Goal: Task Accomplishment & Management: Manage account settings

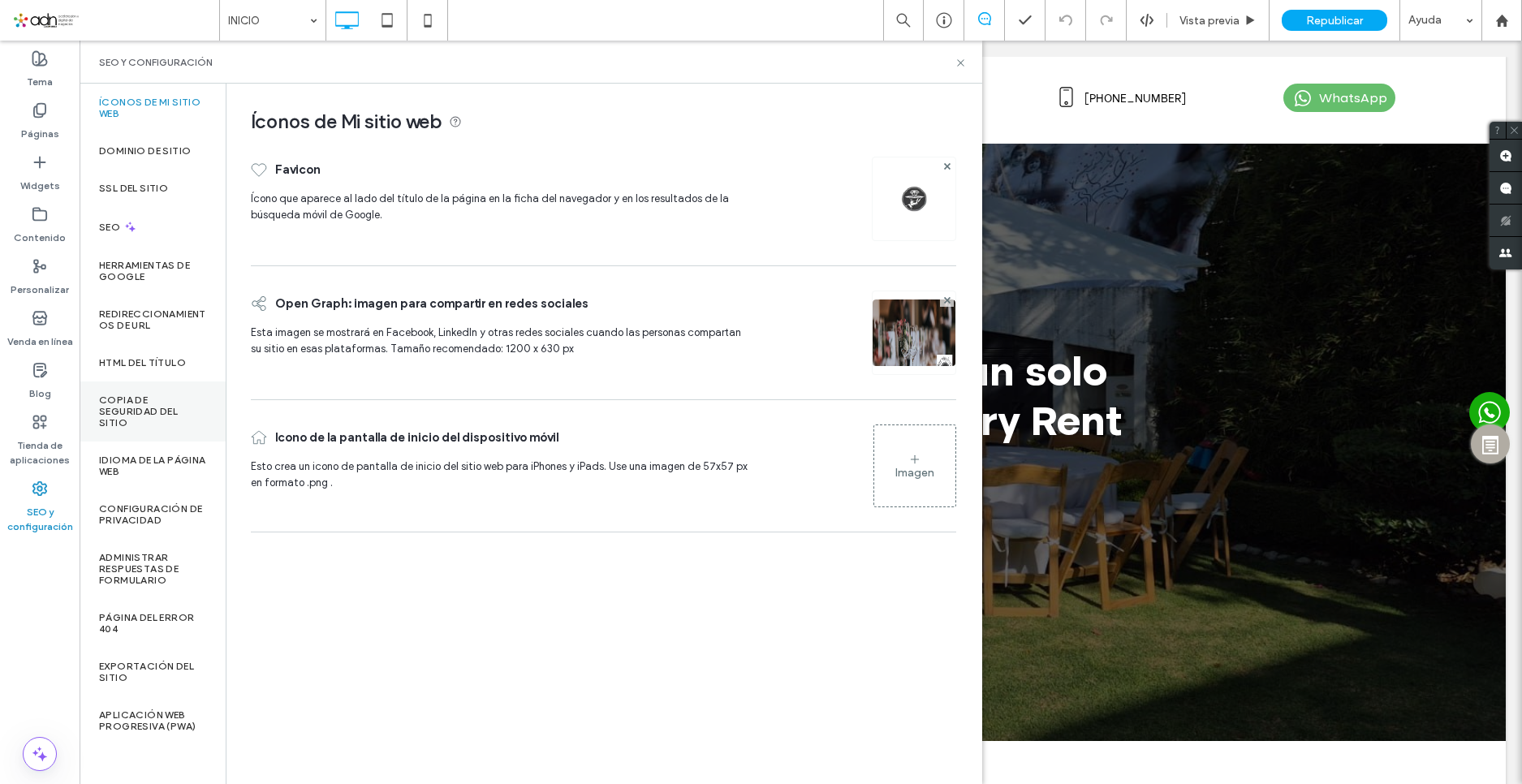
click at [145, 396] on label "Copia de seguridad del sitio" at bounding box center [153, 411] width 107 height 34
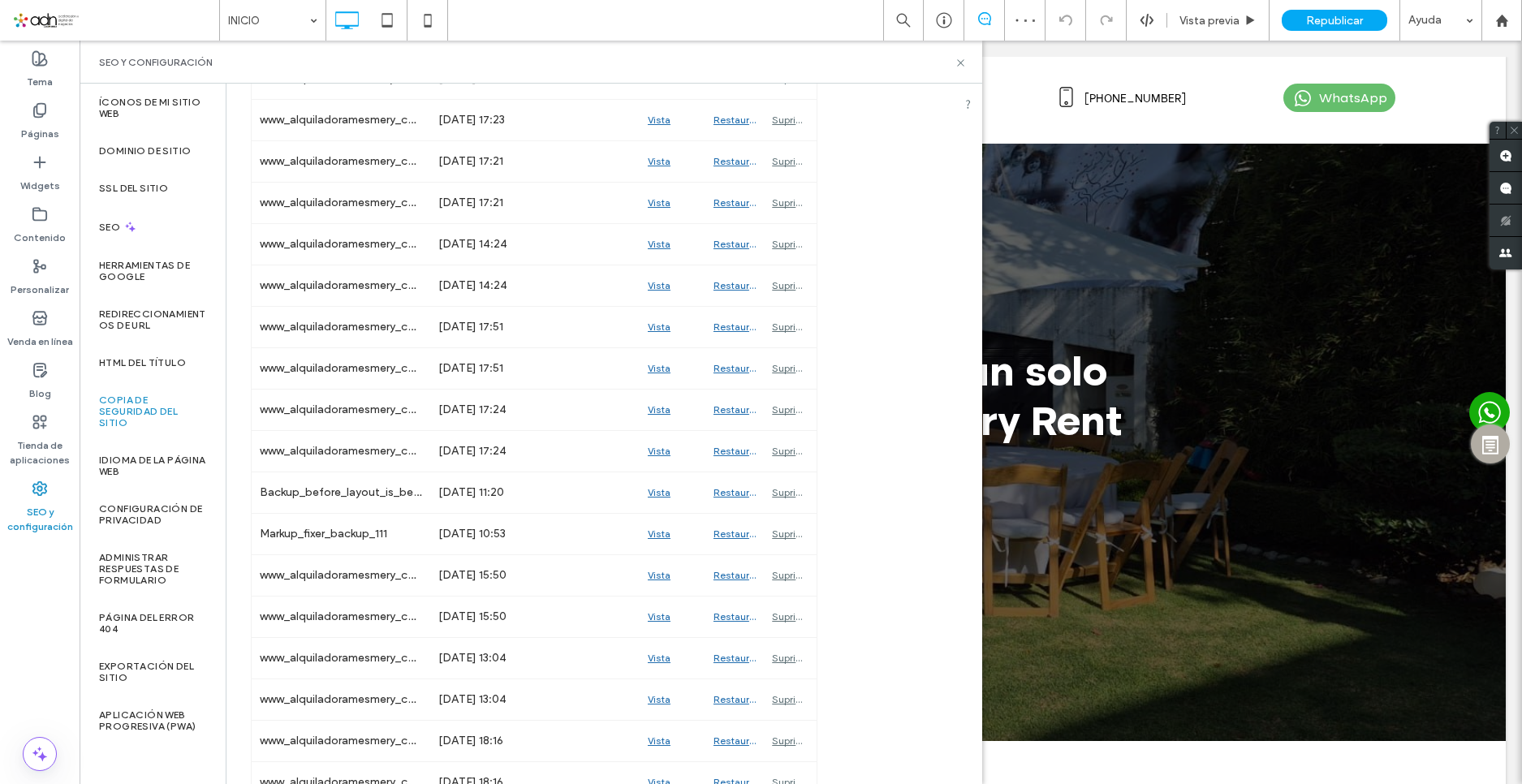
scroll to position [1055, 0]
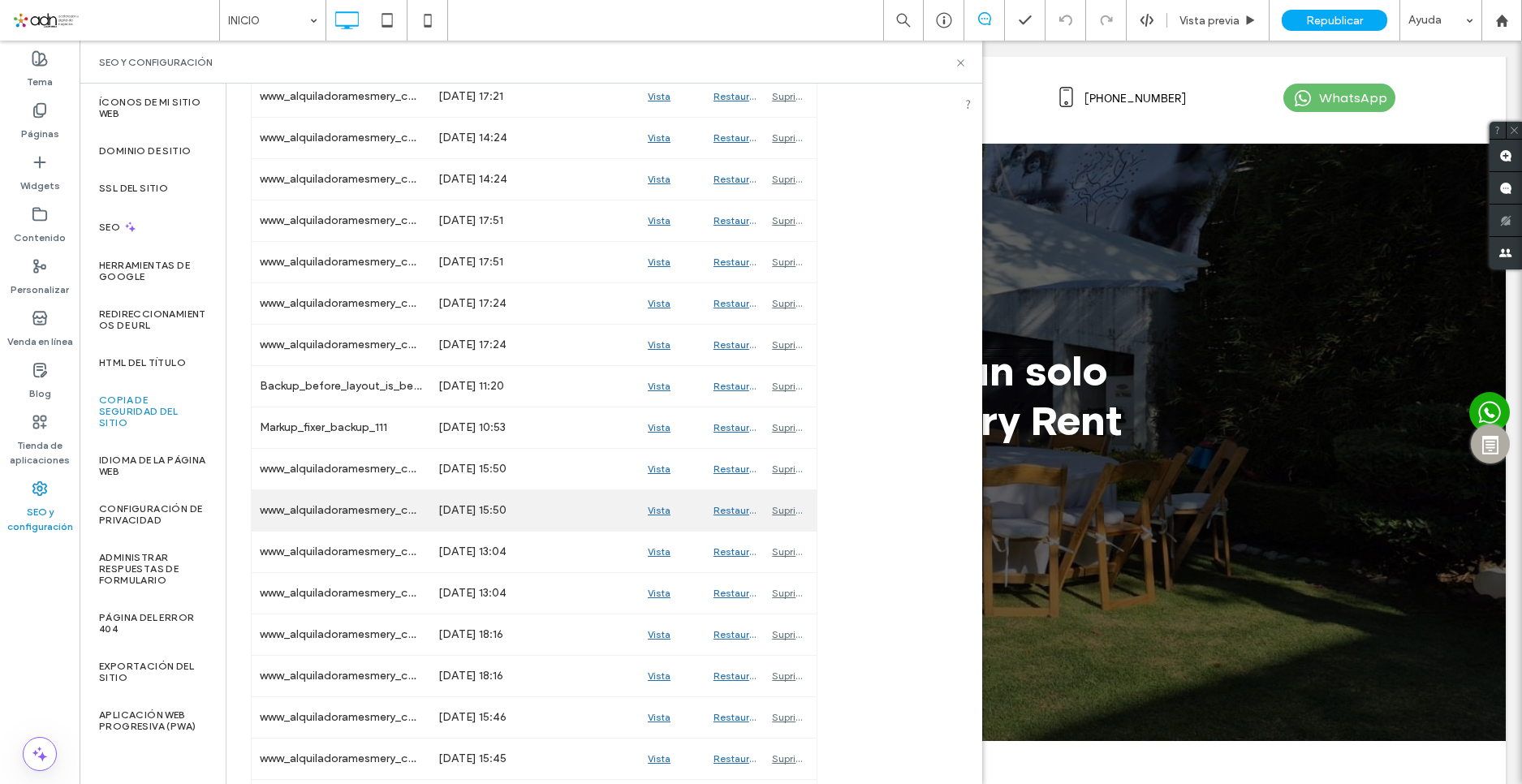
click at [649, 506] on div "Vista previa" at bounding box center [673, 510] width 66 height 40
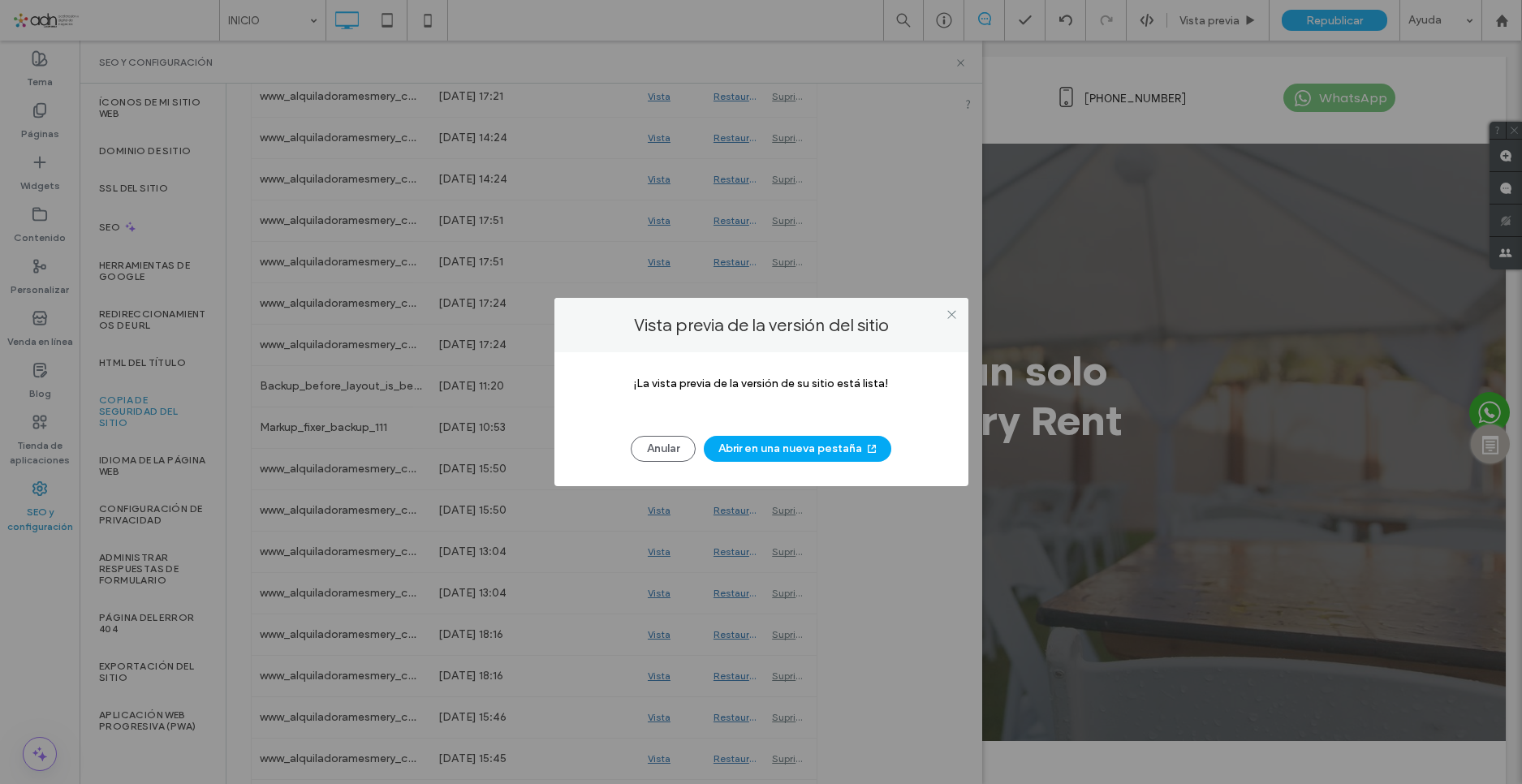
click at [771, 450] on button "Abrir en una nueva pestaña" at bounding box center [798, 449] width 187 height 26
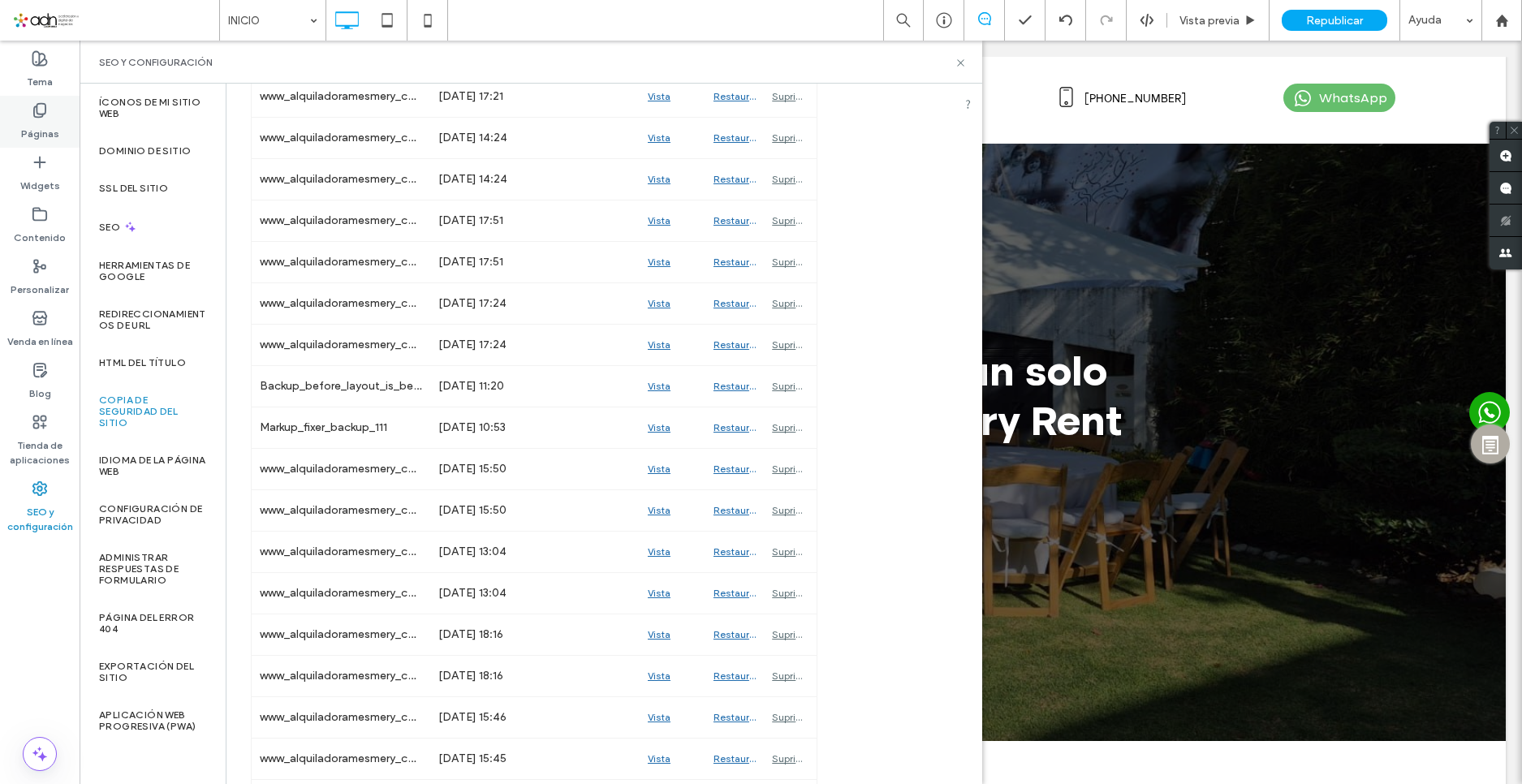
click at [40, 115] on icon at bounding box center [40, 110] width 16 height 16
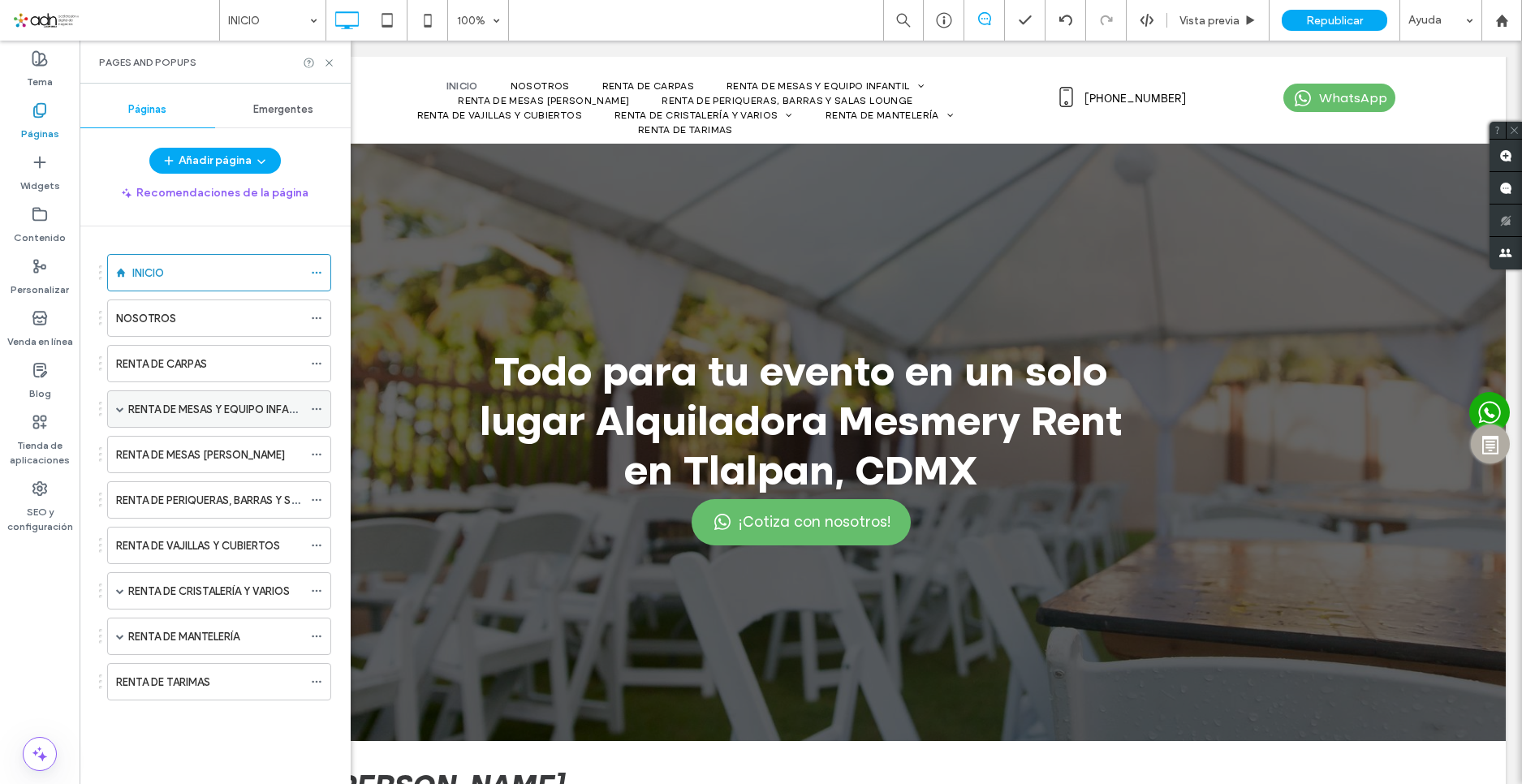
click at [114, 407] on div "RENTA DE MESAS Y EQUIPO INFANTIL" at bounding box center [219, 409] width 224 height 37
click at [120, 641] on span at bounding box center [120, 636] width 8 height 36
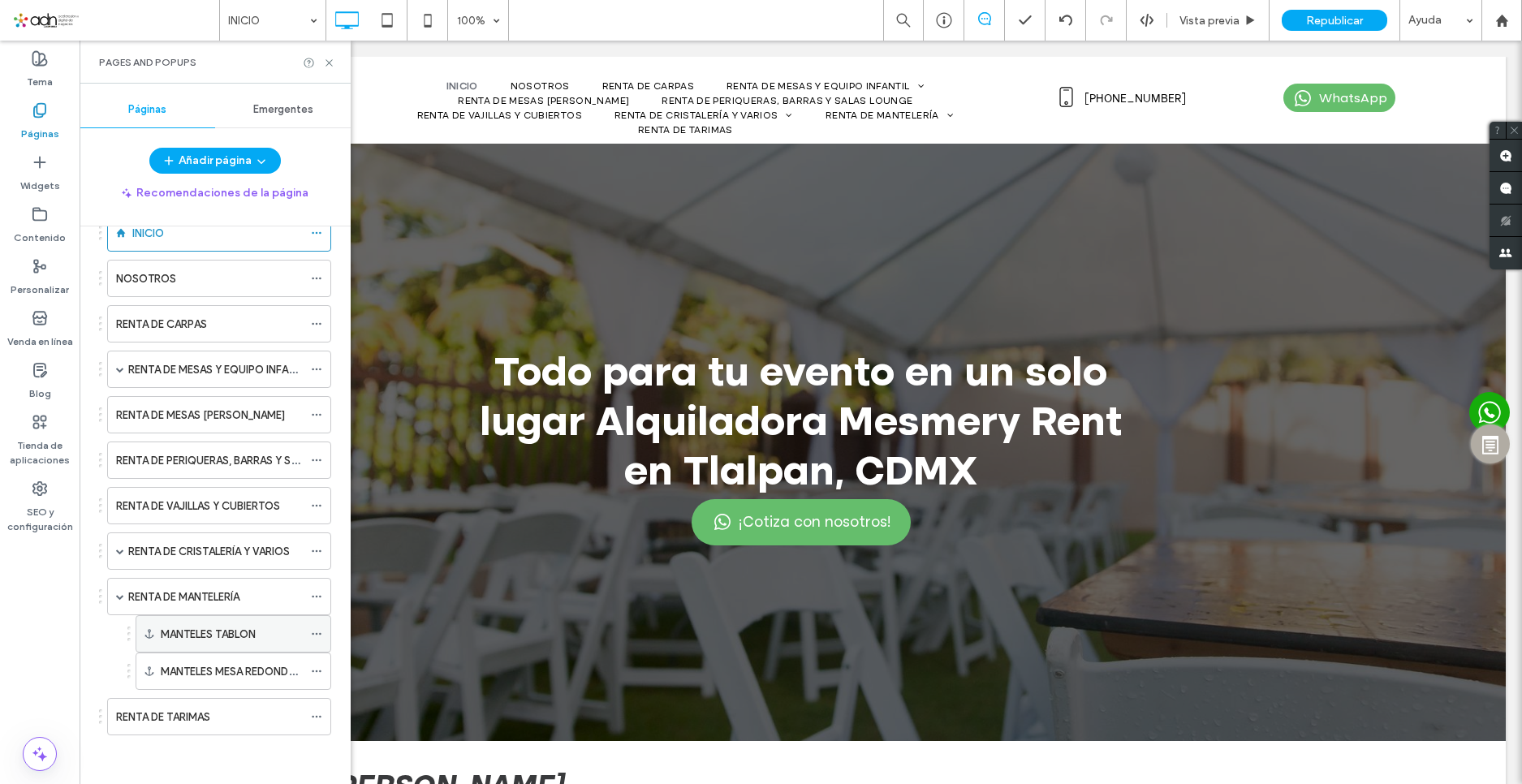
click at [315, 634] on icon at bounding box center [316, 634] width 11 height 11
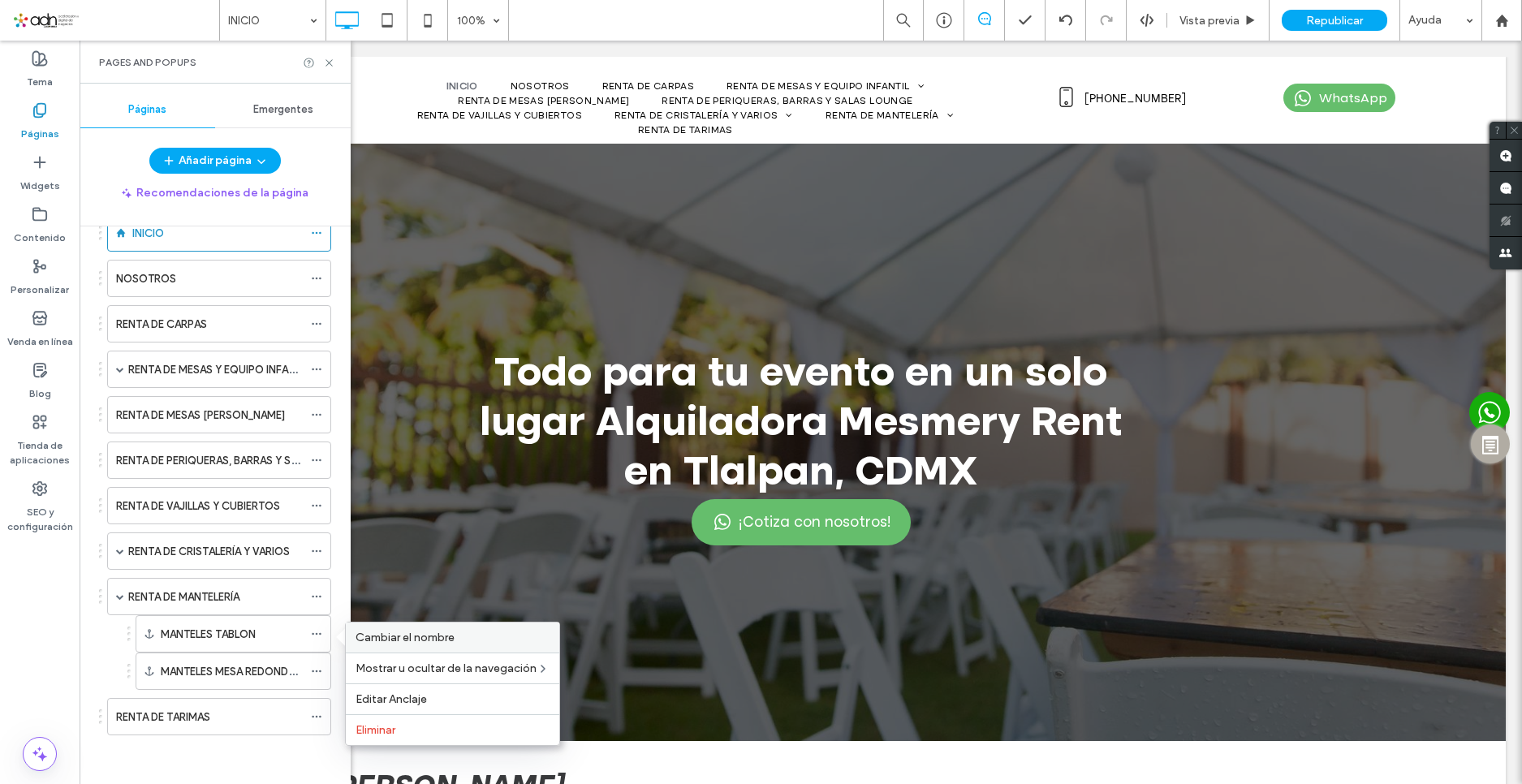
click at [452, 641] on span "Cambiar el nombre" at bounding box center [405, 638] width 99 height 14
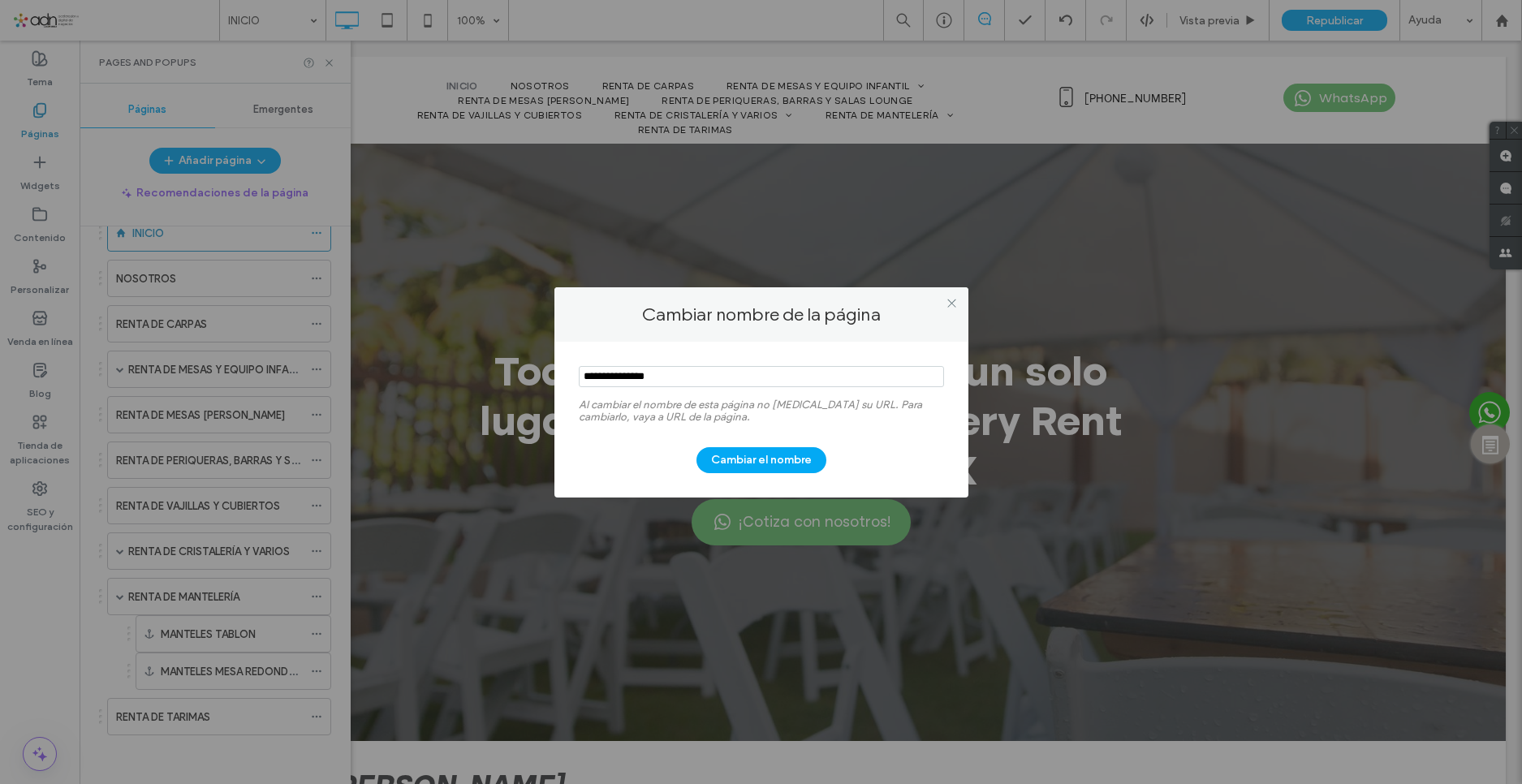
click at [672, 377] on input "notEmpty" at bounding box center [761, 377] width 365 height 21
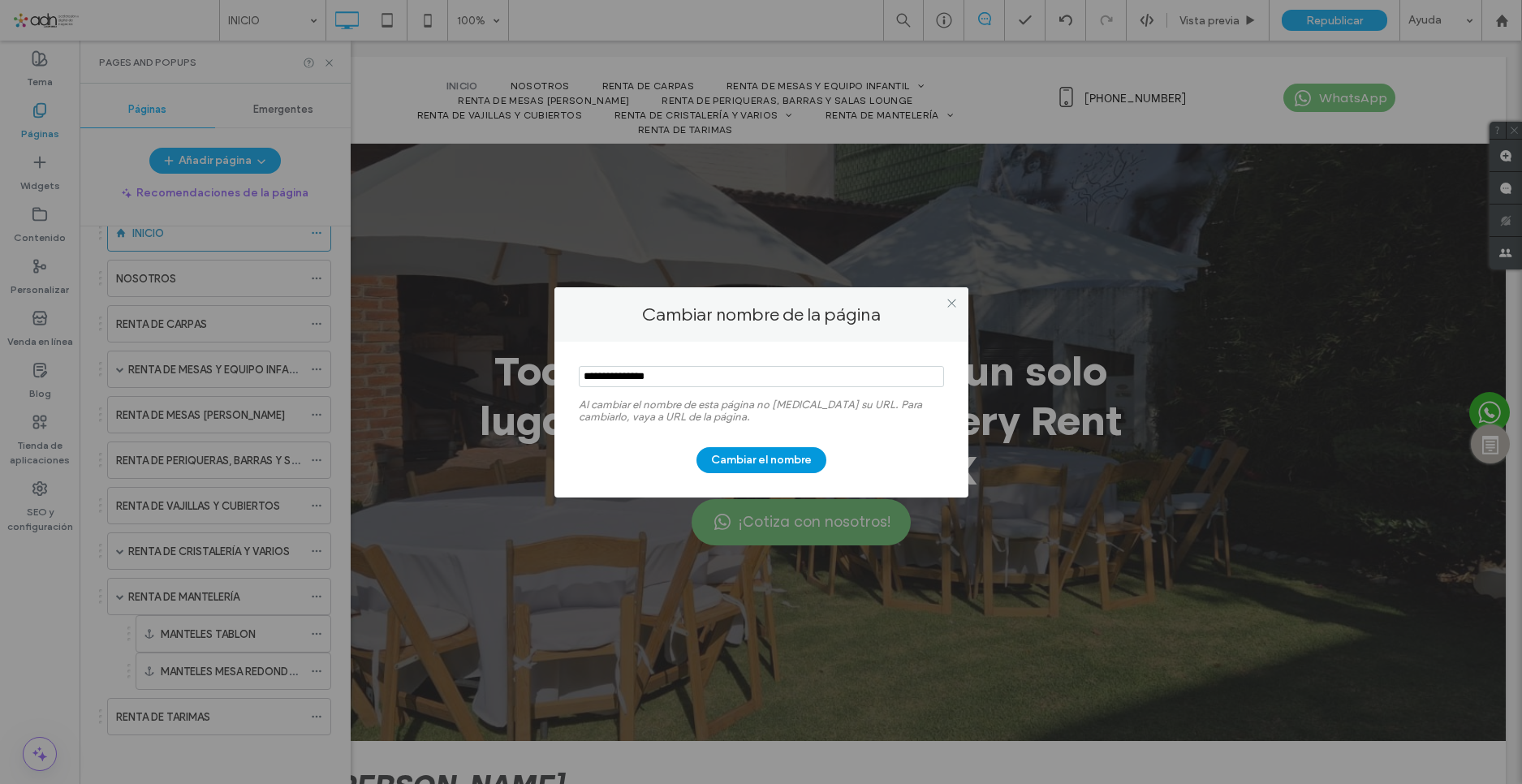
type input "**********"
click at [731, 459] on button "Cambiar el nombre" at bounding box center [761, 460] width 130 height 26
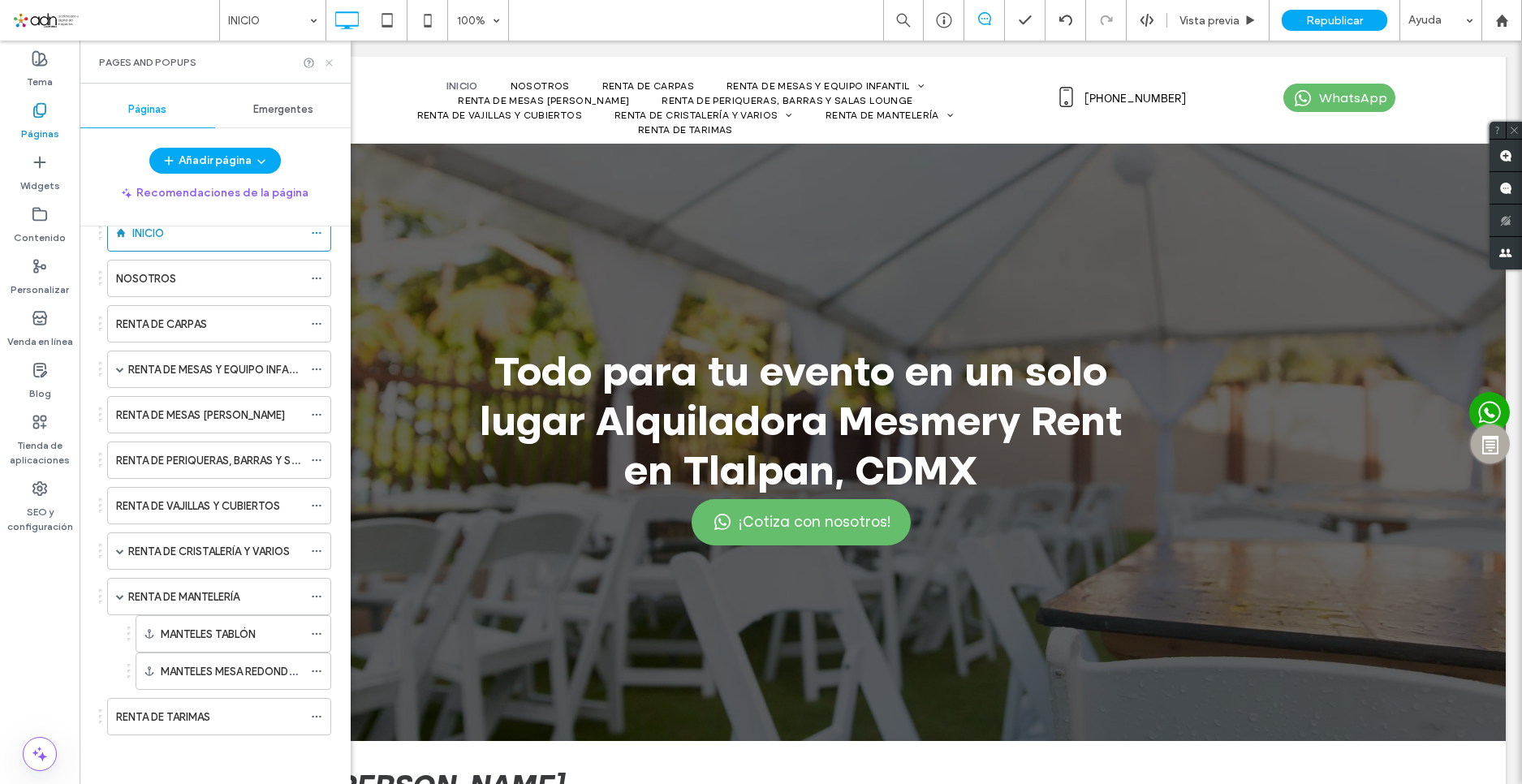
click at [327, 58] on icon at bounding box center [329, 63] width 12 height 12
